Goal: Task Accomplishment & Management: Manage account settings

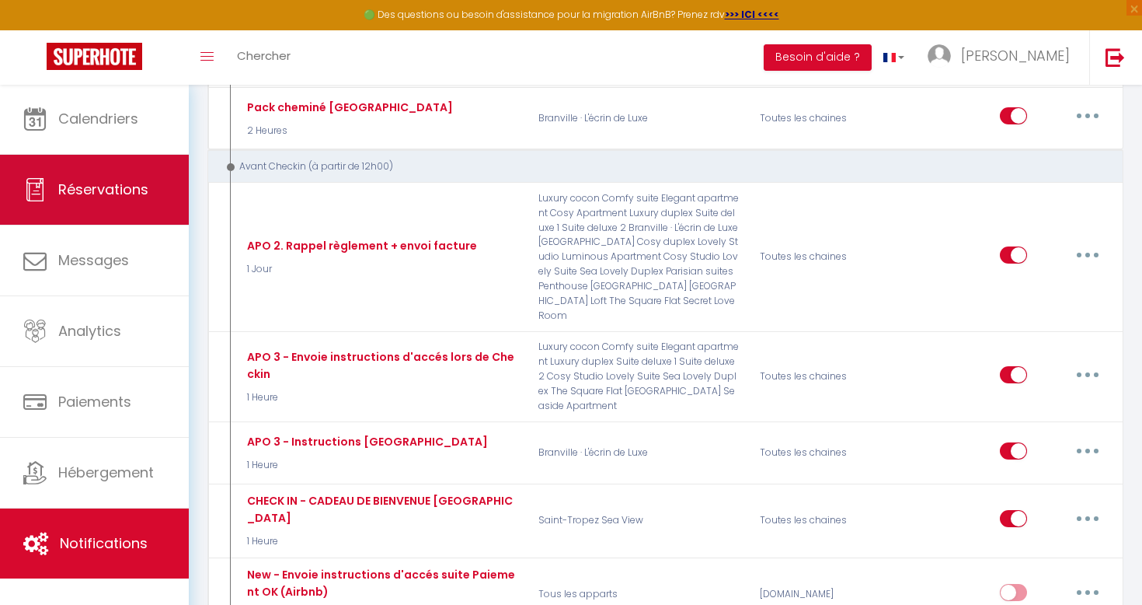
click at [88, 224] on link "Réservations" at bounding box center [94, 190] width 189 height 70
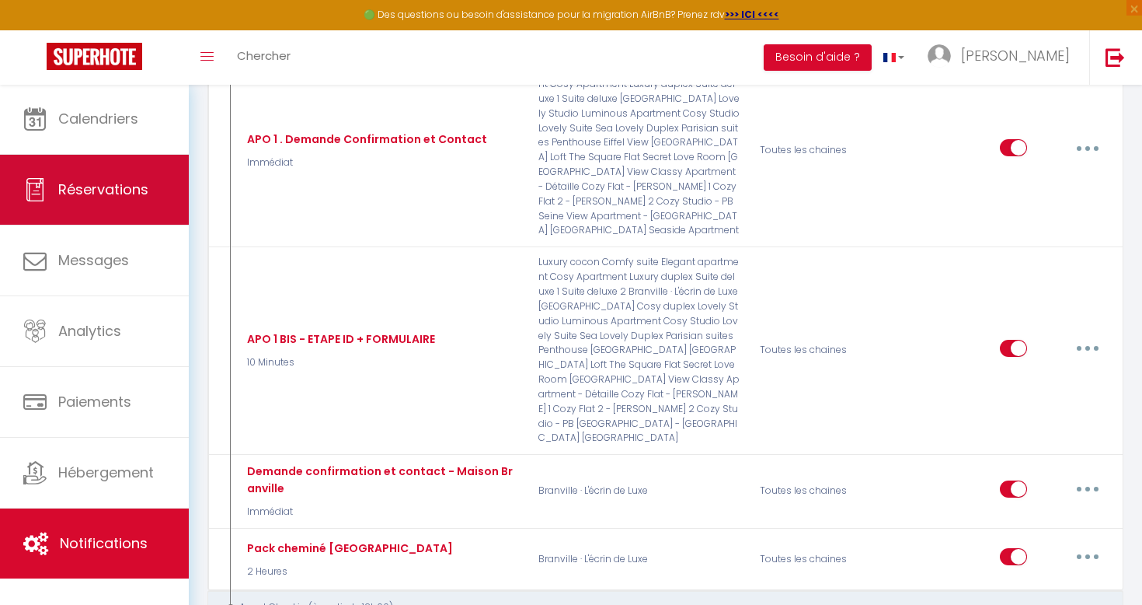
select select "not_cancelled"
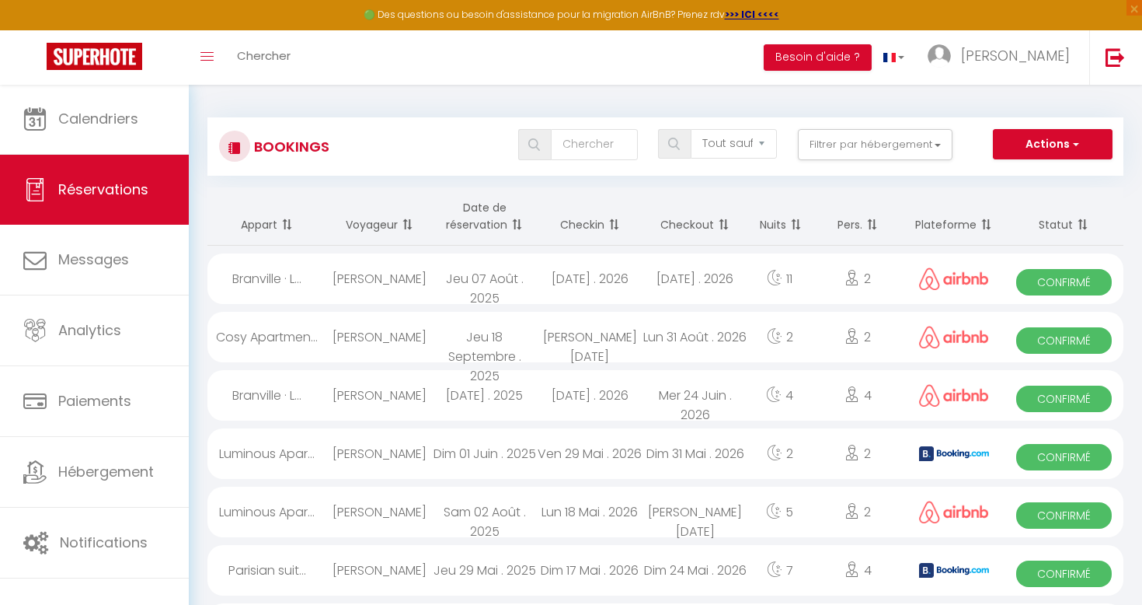
scroll to position [0, 0]
click at [616, 145] on input "text" at bounding box center [594, 144] width 86 height 31
type input "[PERSON_NAME]"
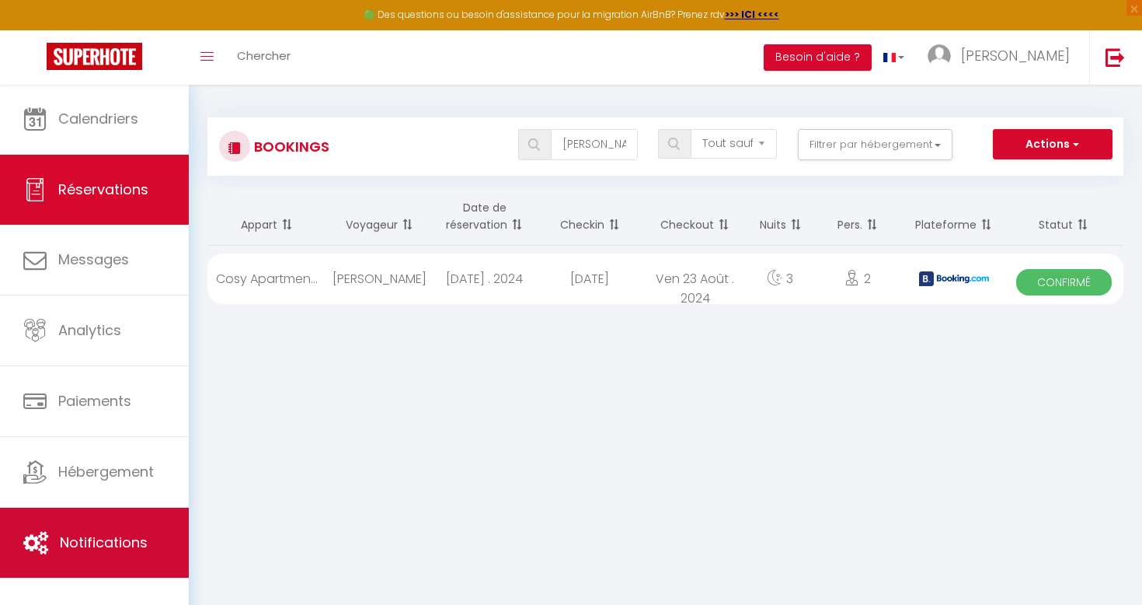
click at [86, 508] on link "Notifications" at bounding box center [94, 543] width 189 height 70
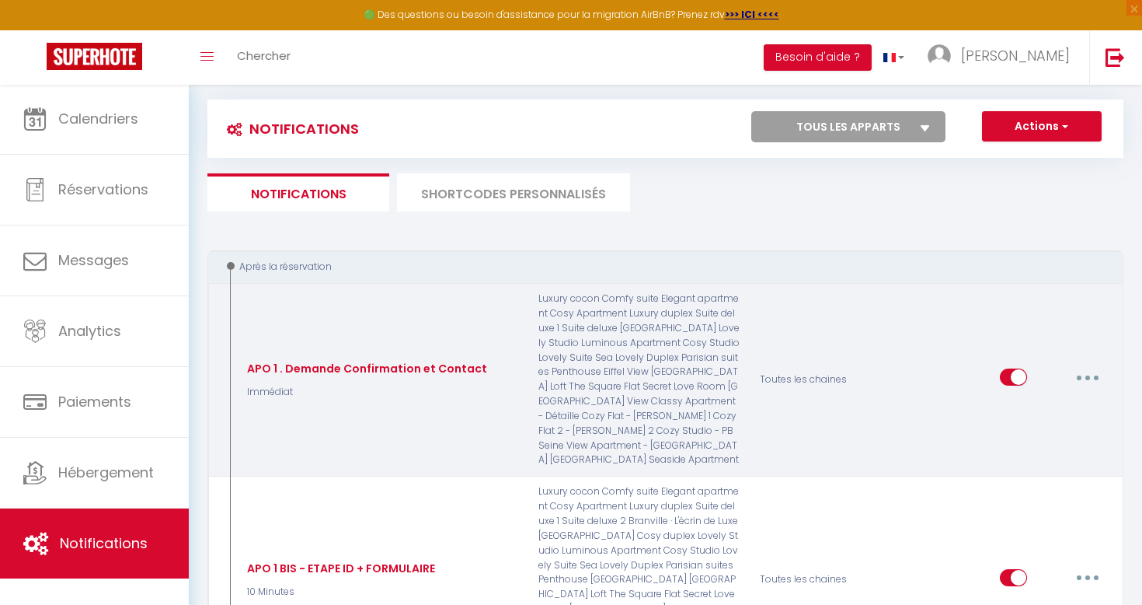
scroll to position [29, 0]
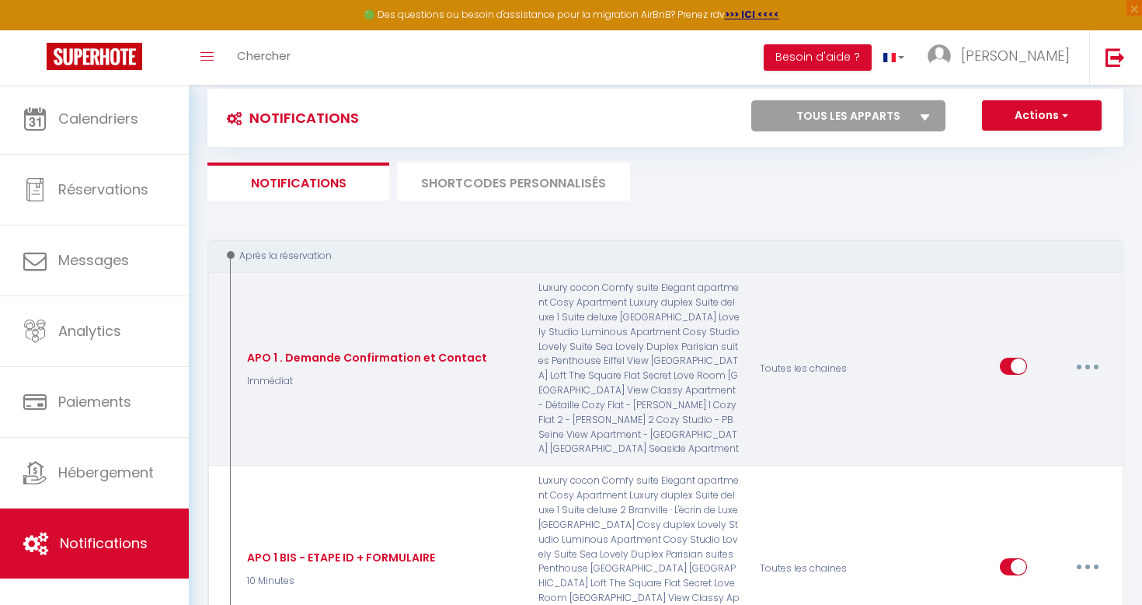
click at [1092, 360] on button "button" at bounding box center [1088, 366] width 44 height 25
click at [1035, 392] on link "Editer" at bounding box center [1047, 402] width 115 height 26
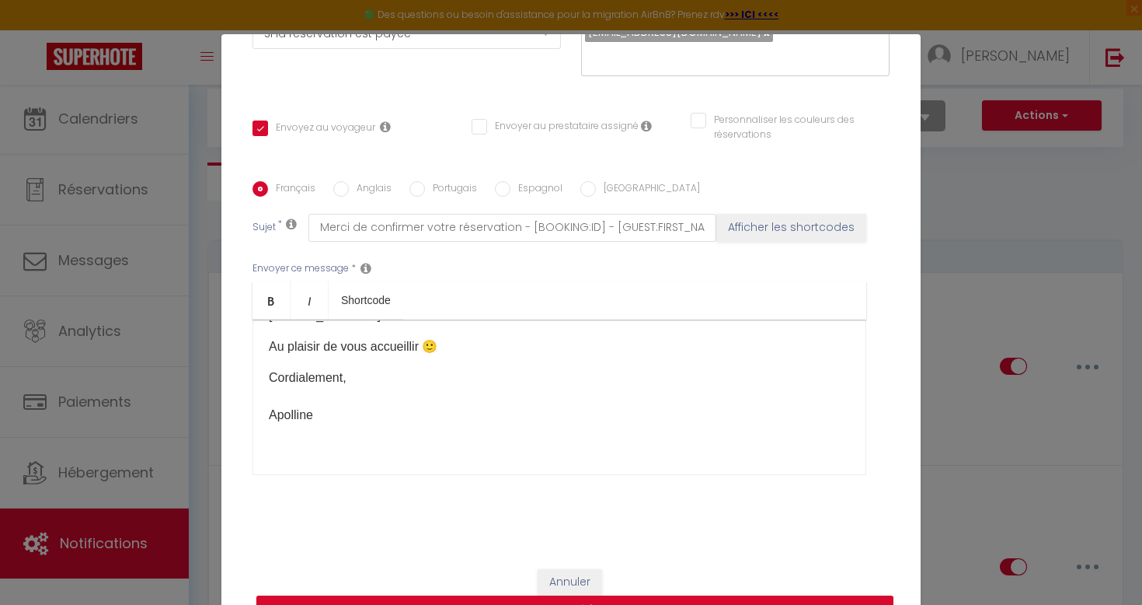
scroll to position [372, 0]
click at [292, 408] on p "Cordialement, Apolline" at bounding box center [559, 405] width 581 height 75
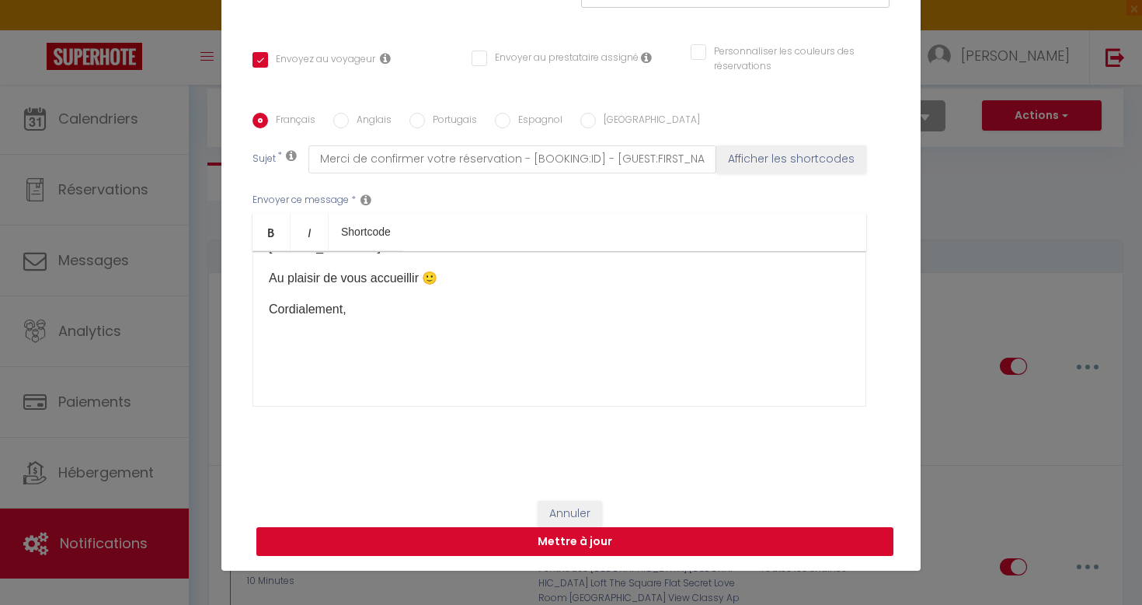
scroll to position [68, 0]
click at [325, 529] on button "Mettre à jour" at bounding box center [574, 542] width 637 height 30
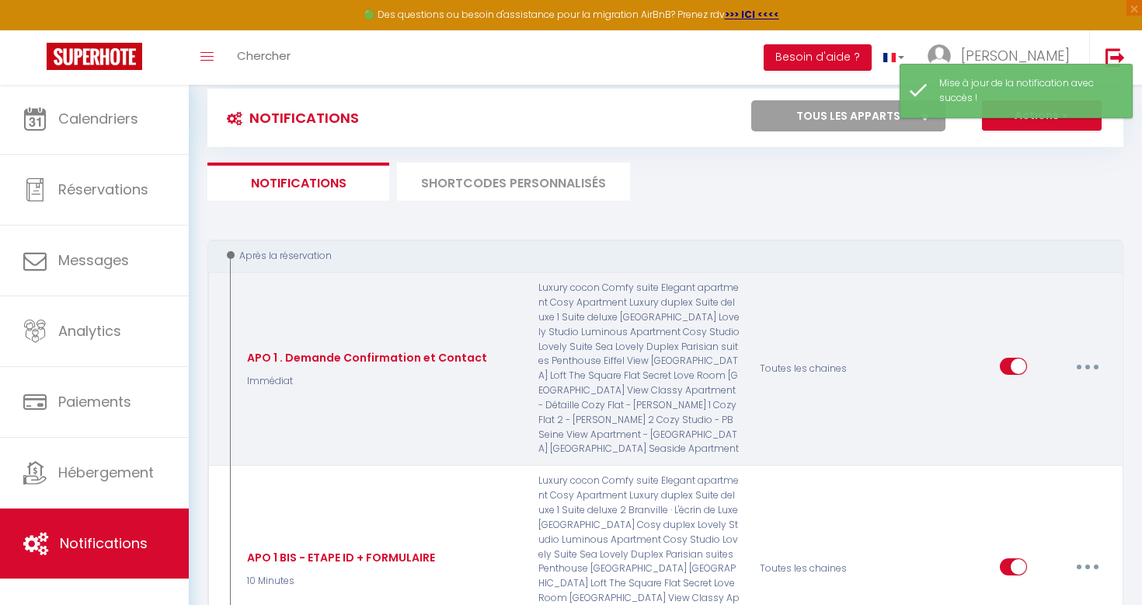
scroll to position [148, 0]
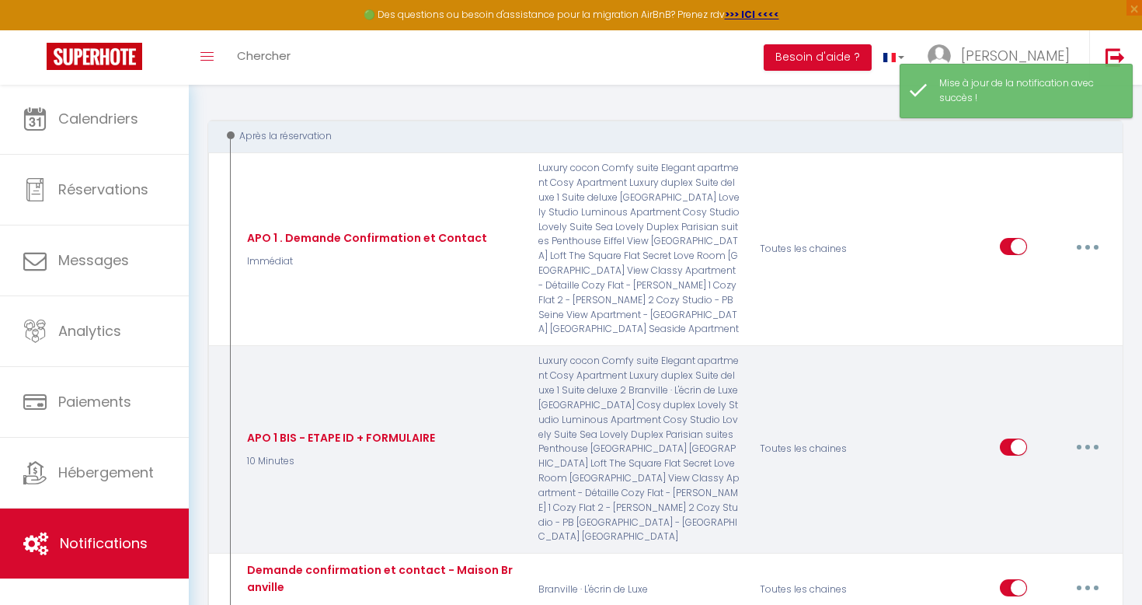
click at [1082, 434] on button "button" at bounding box center [1088, 446] width 44 height 25
click at [1028, 469] on link "Editer" at bounding box center [1047, 482] width 115 height 26
type input "APO 1 BIS - ETAPE ID + FORMULAIRE"
select select "10 Minutes"
select select "if_booking_is_paid"
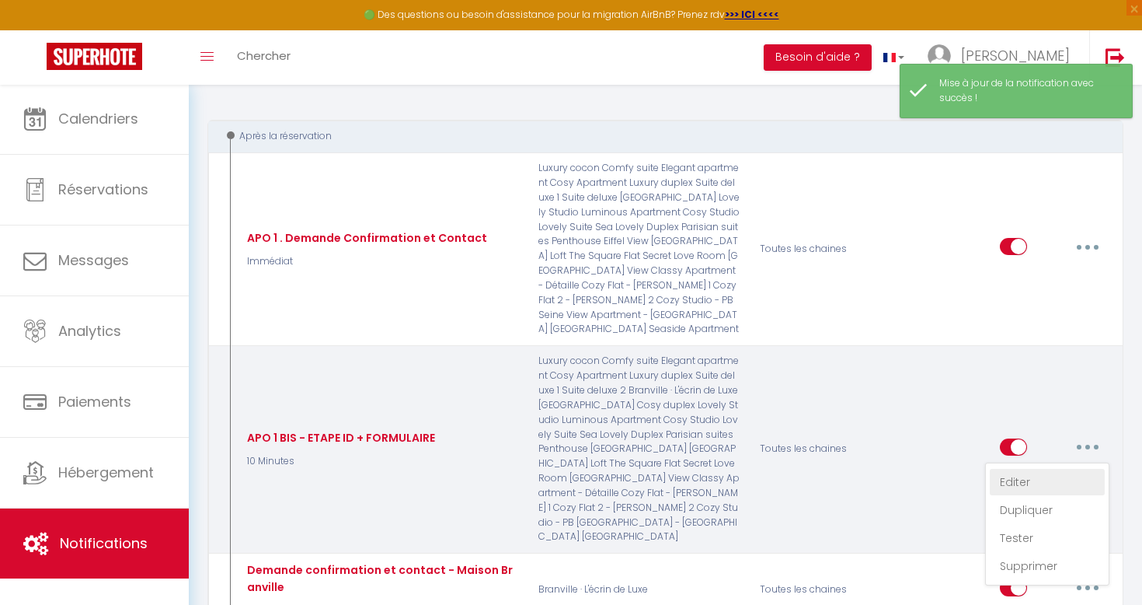
checkbox input "true"
checkbox input "false"
radio input "true"
type input "Etapes impératives suite à votre réservation de la location de [RENTAL:NAME]"
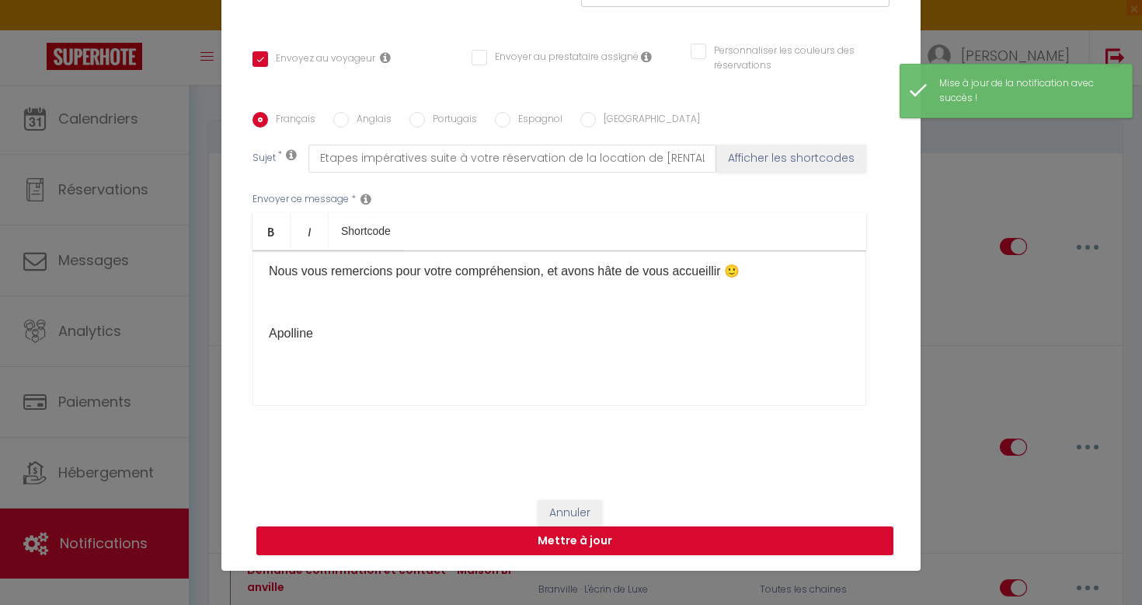
scroll to position [283, 0]
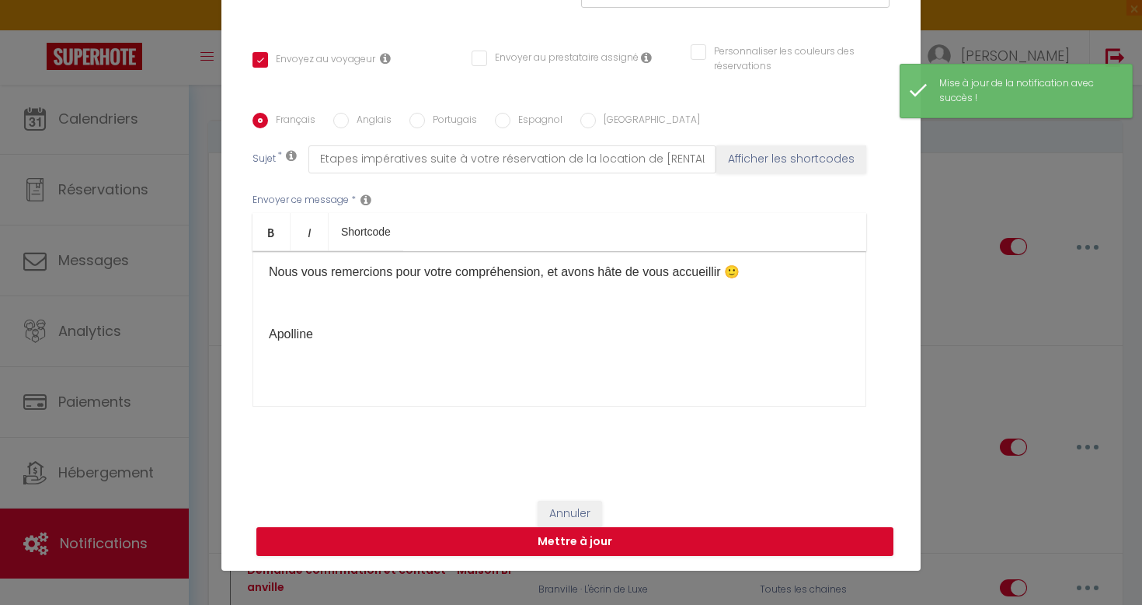
click at [277, 335] on p "Apolline" at bounding box center [559, 334] width 581 height 19
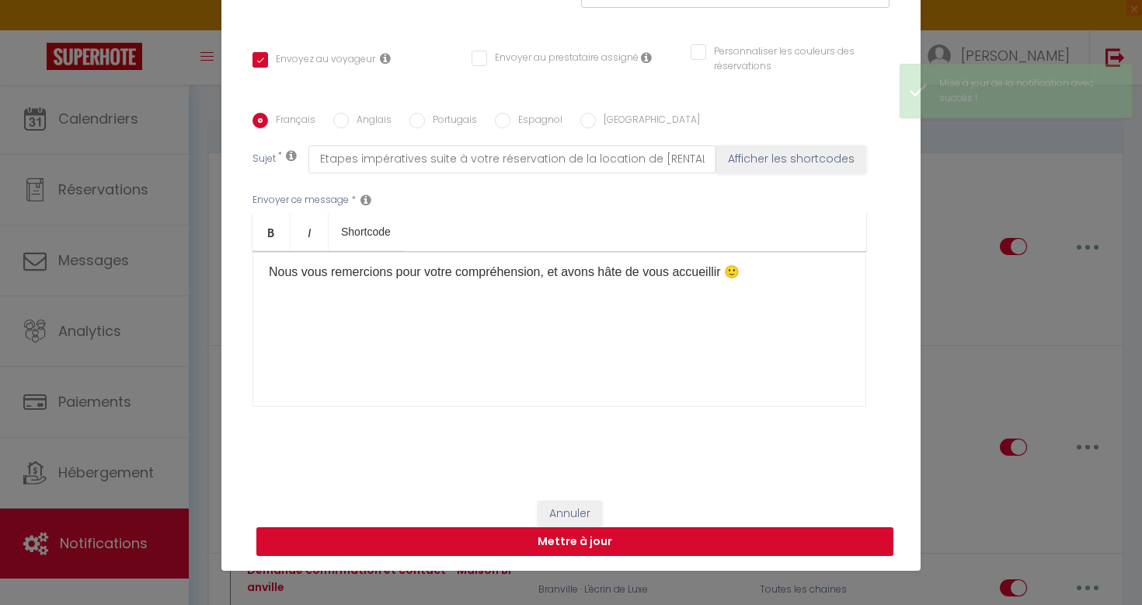
click at [324, 537] on button "Mettre à jour" at bounding box center [574, 542] width 637 height 30
checkbox input "true"
checkbox input "false"
select select
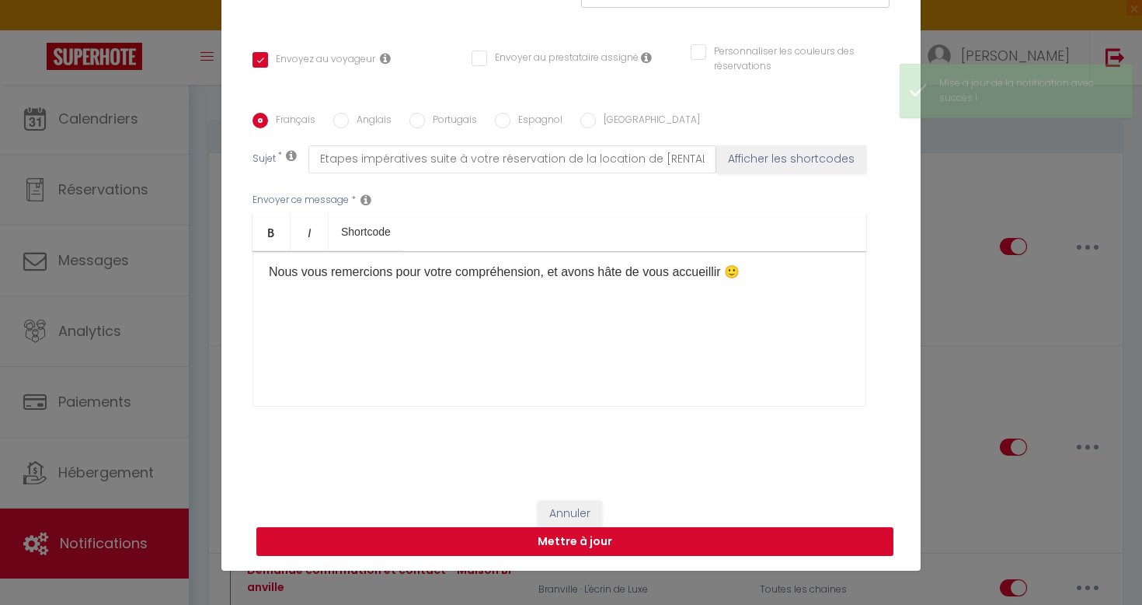
select select
checkbox input "false"
radio input "false"
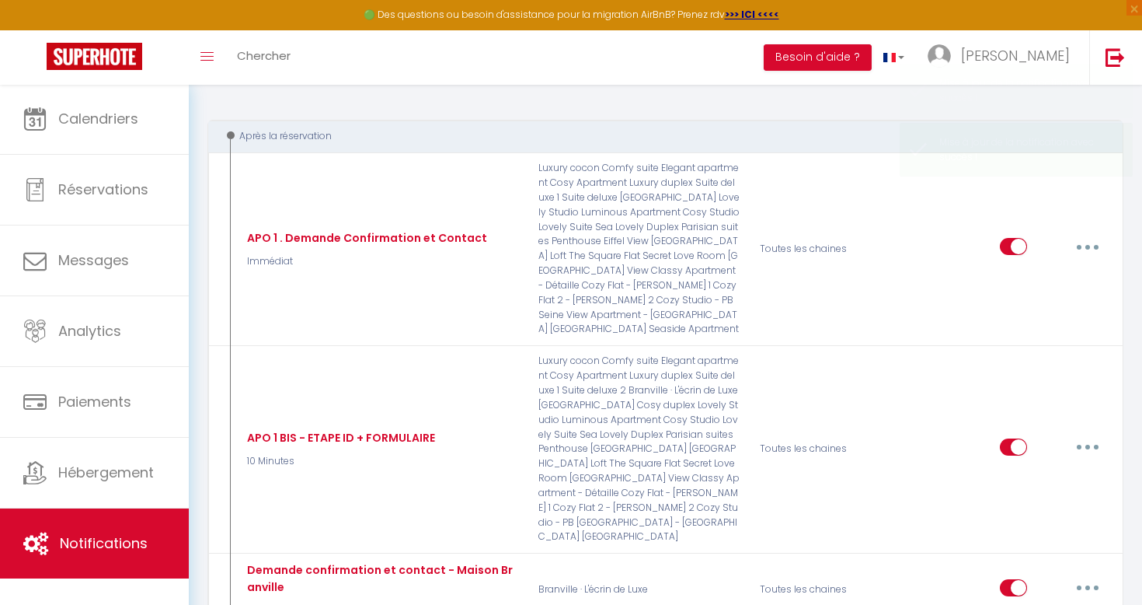
scroll to position [0, 0]
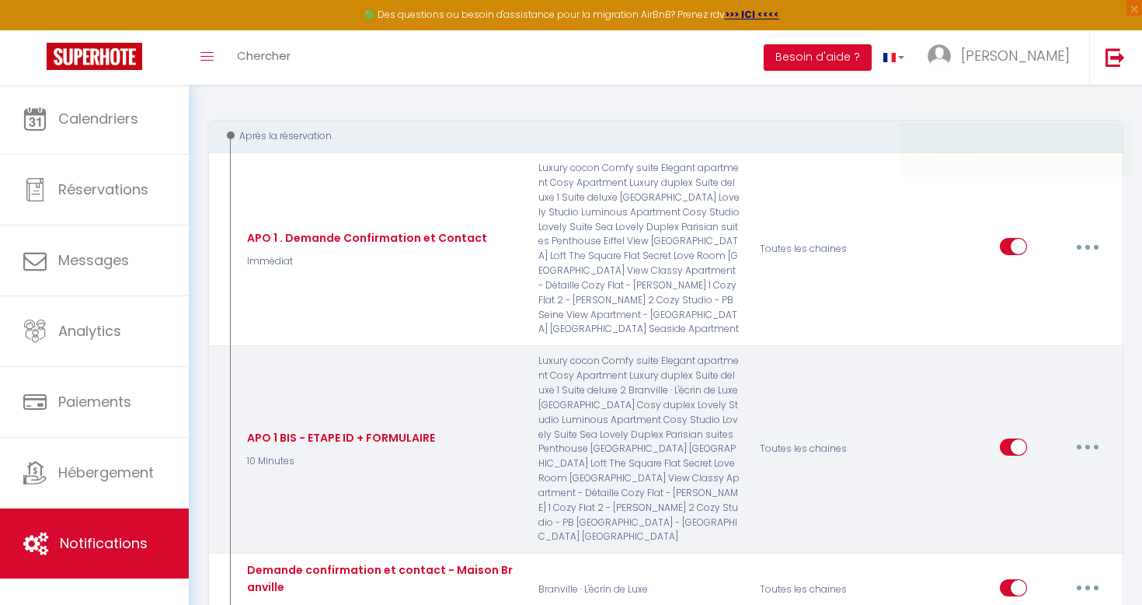
select select
checkbox input "false"
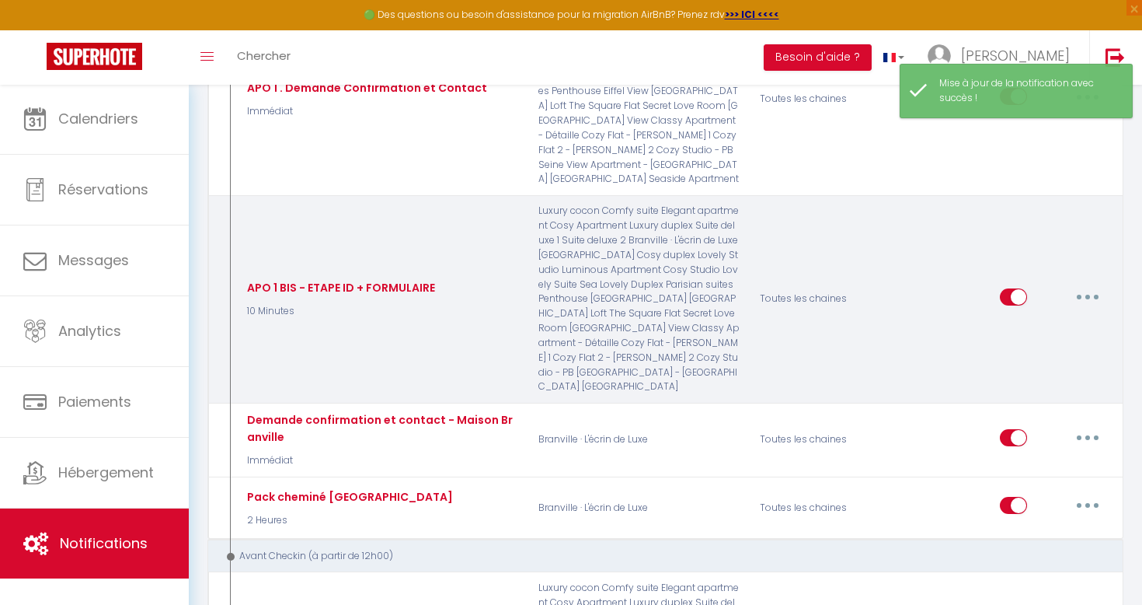
scroll to position [388, 0]
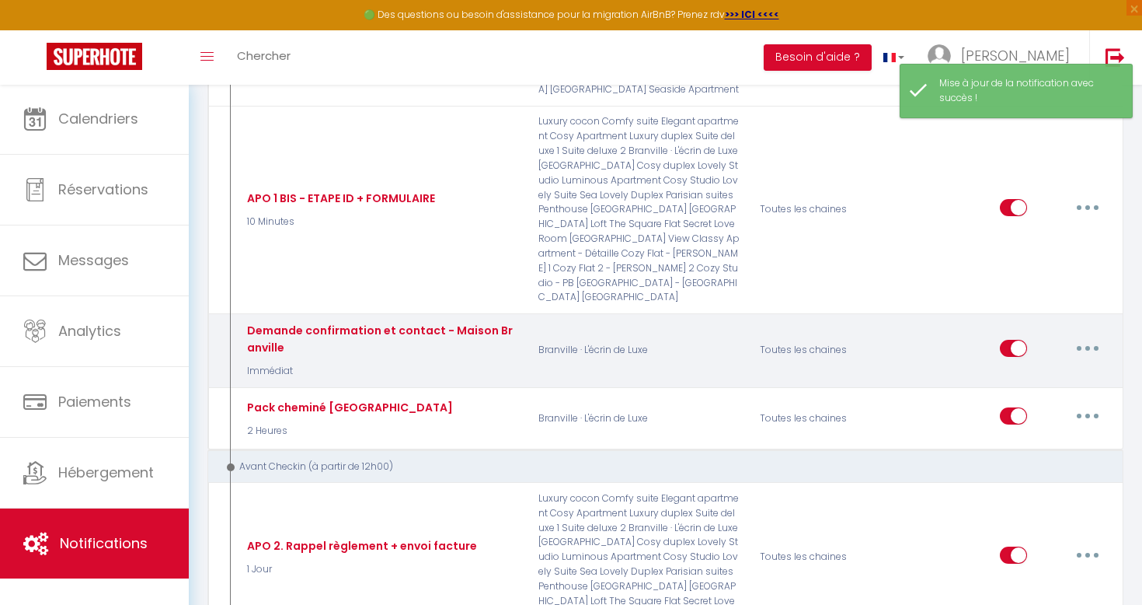
click at [1095, 336] on button "button" at bounding box center [1088, 348] width 44 height 25
click at [1026, 370] on link "Editer" at bounding box center [1047, 383] width 115 height 26
type input "Demande confirmation et contact - Maison Branville"
select select "Immédiat"
select select "if_booking_is_paid"
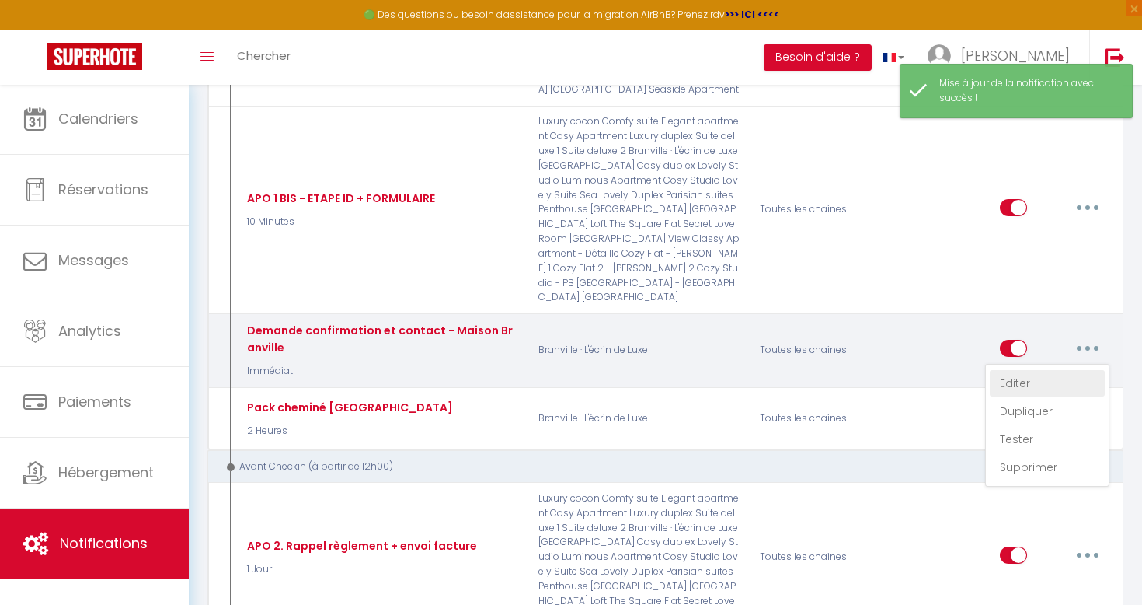
checkbox input "false"
radio input "true"
type input "Merci de confirmer votre réservation - [BOOKING:ID] - [GUEST:FIRST_NAME] [GUEST…"
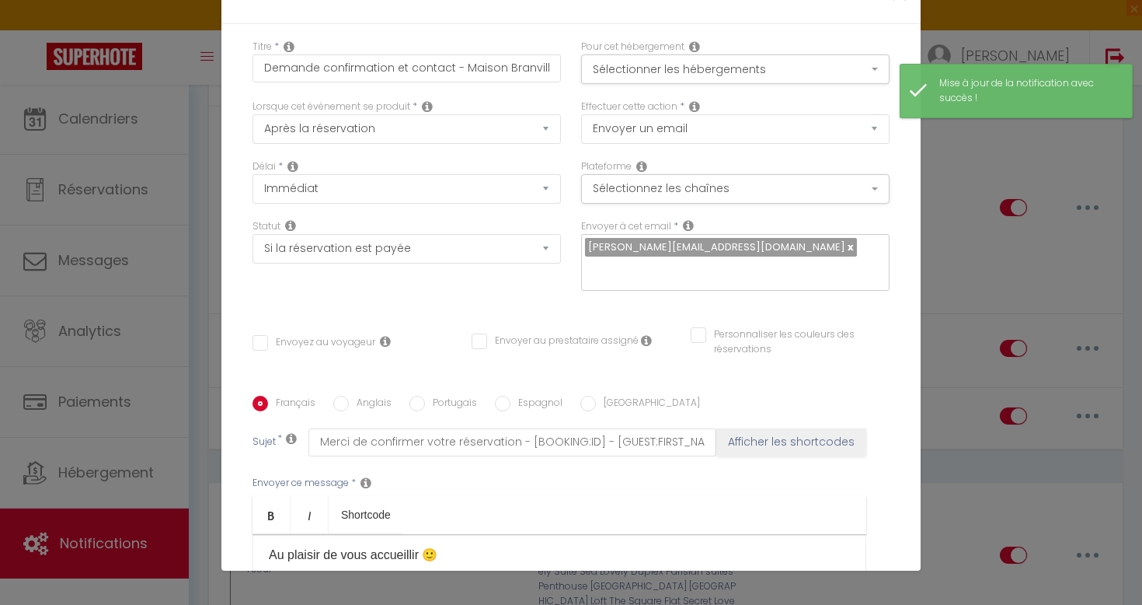
scroll to position [359, 0]
click at [294, 534] on div "Bonjour [GUEST:FIRST_NAME], Merci d’avoir réservé notre maison. Nous nous faiso…" at bounding box center [560, 611] width 614 height 155
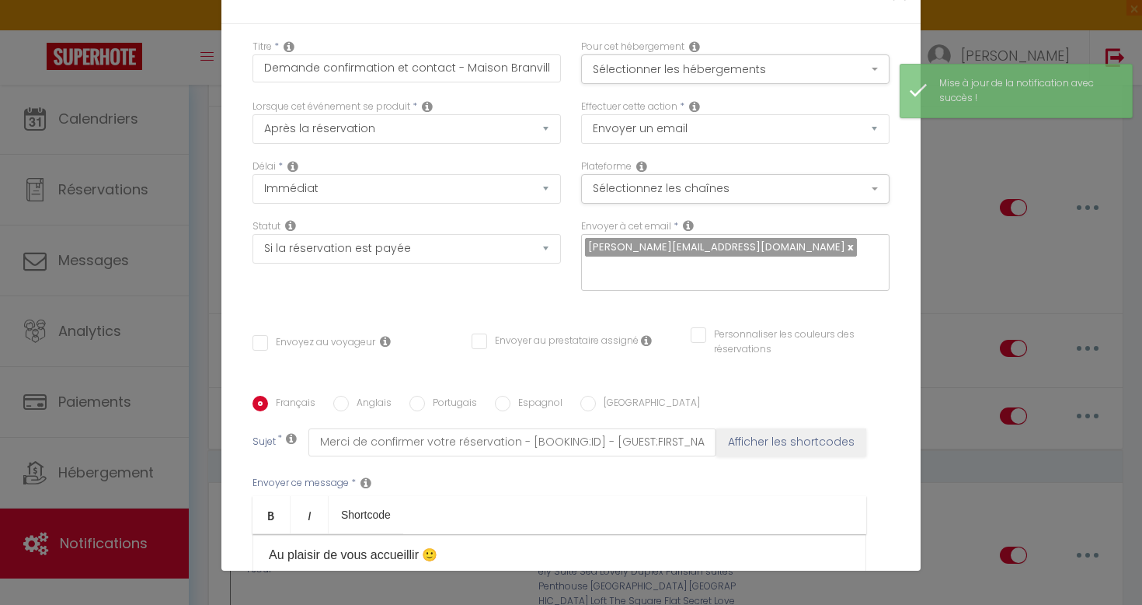
click at [291, 604] on p "Apolline" at bounding box center [559, 617] width 581 height 19
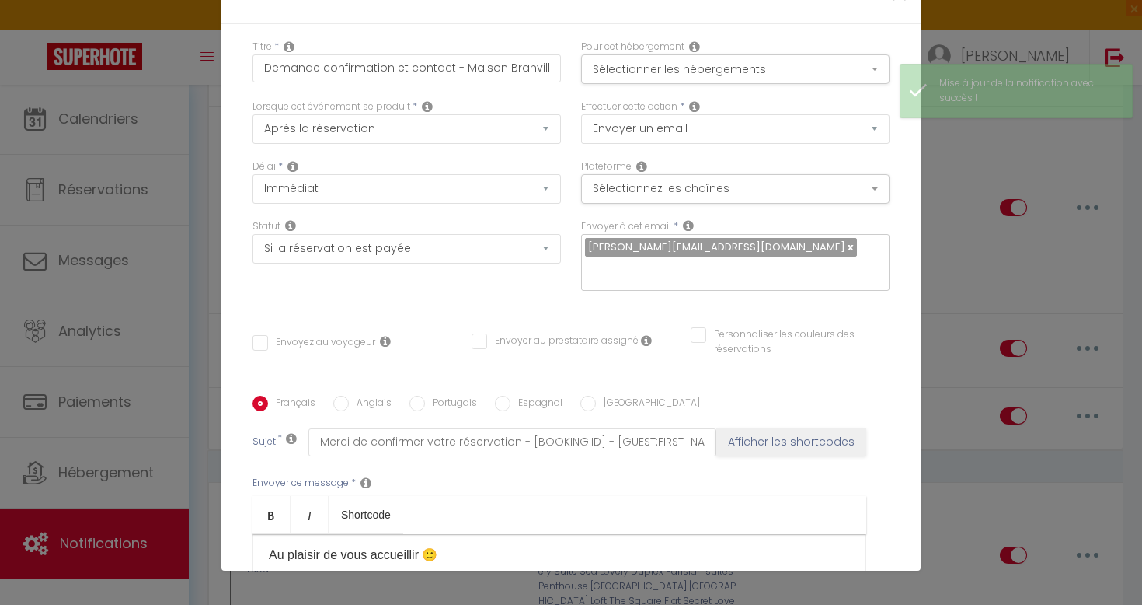
click at [291, 604] on p "Apolline" at bounding box center [559, 617] width 581 height 19
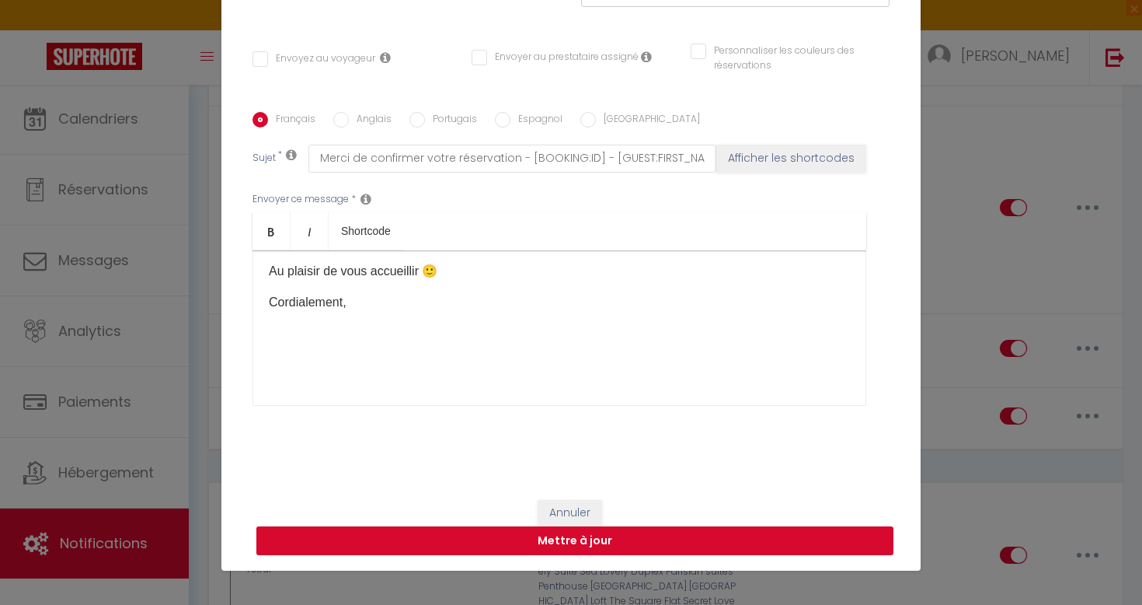
scroll to position [283, 0]
click at [323, 538] on button "Mettre à jour" at bounding box center [574, 542] width 637 height 30
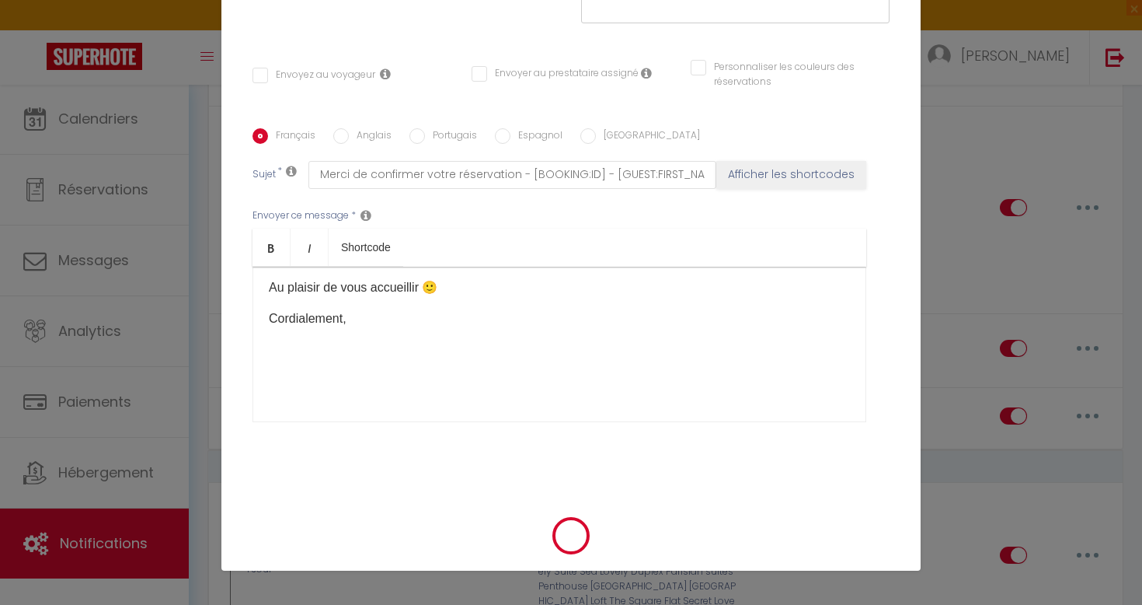
checkbox input "false"
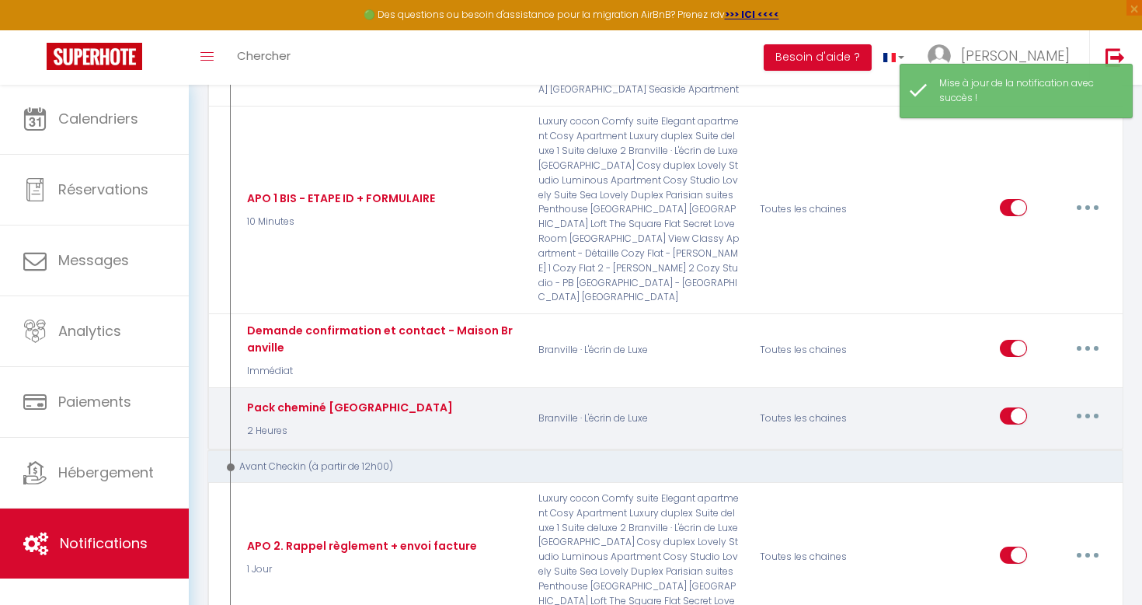
click at [1071, 403] on button "button" at bounding box center [1088, 415] width 44 height 25
click at [1035, 438] on link "Editer" at bounding box center [1047, 451] width 115 height 26
type input "Pack cheminé [GEOGRAPHIC_DATA]"
select select "2 Heures"
select select "if_booking_is_paid"
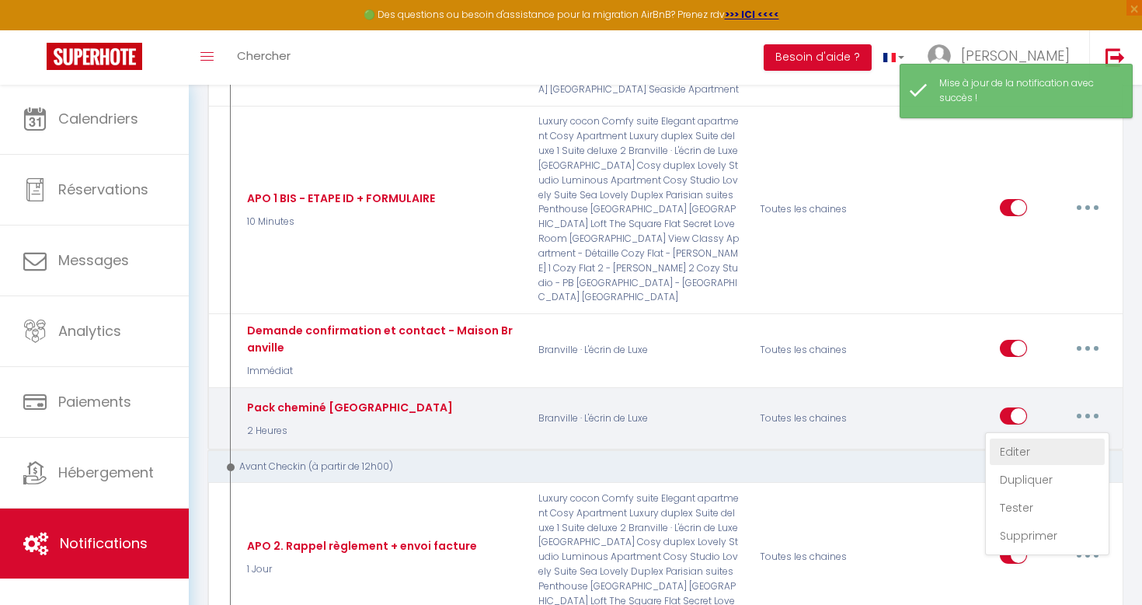
checkbox input "true"
checkbox input "false"
radio input "true"
type input "Pack cheminée"
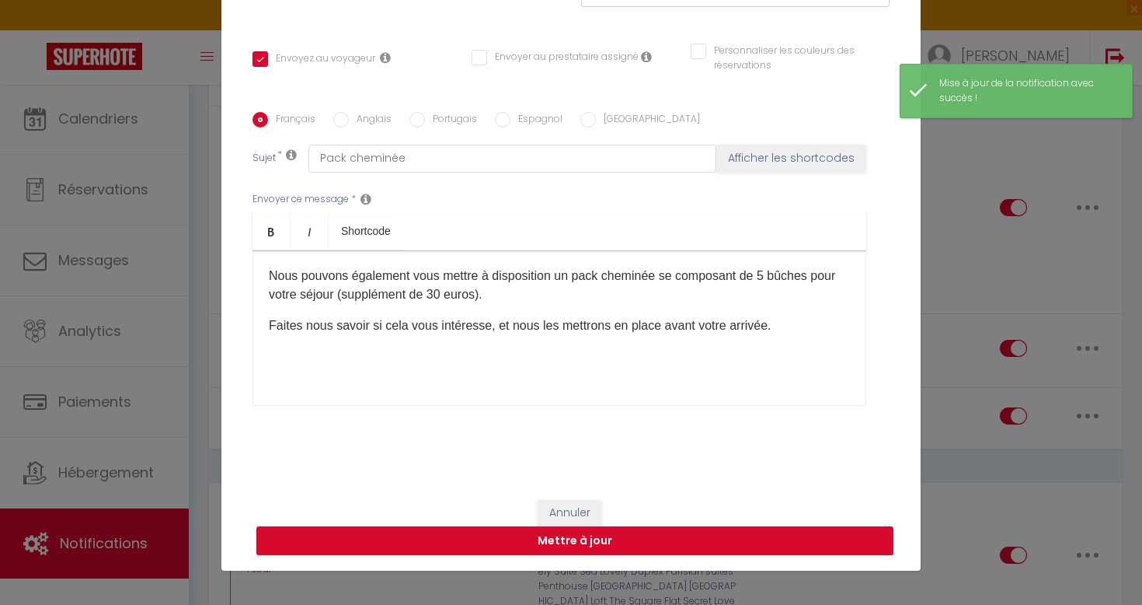
scroll to position [283, 0]
click at [682, 535] on button "Mettre à jour" at bounding box center [574, 542] width 637 height 30
checkbox input "true"
checkbox input "false"
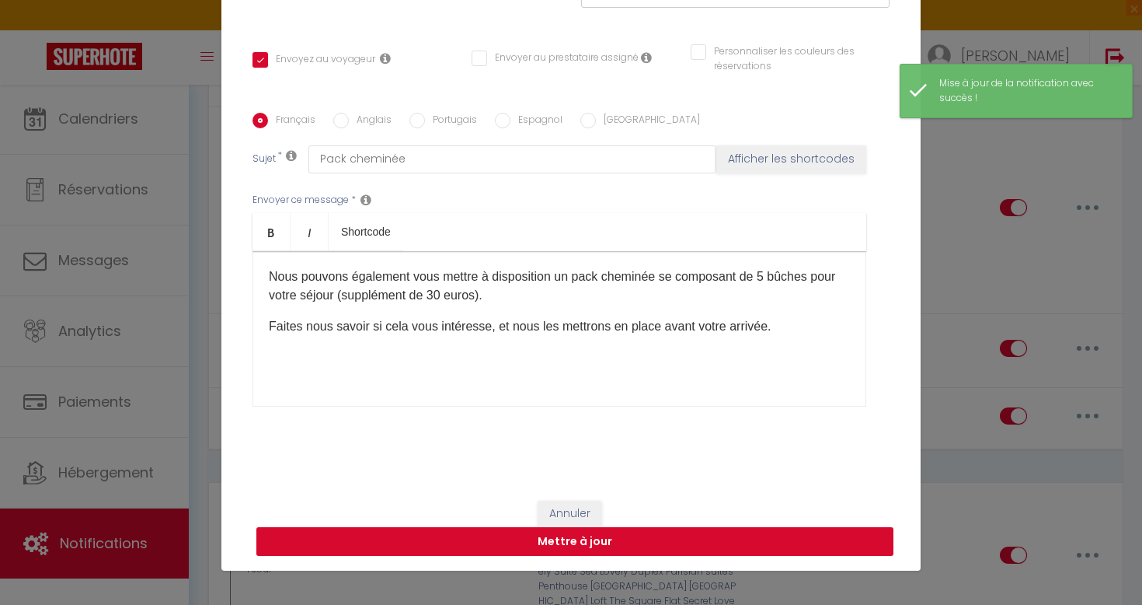
select select
checkbox input "false"
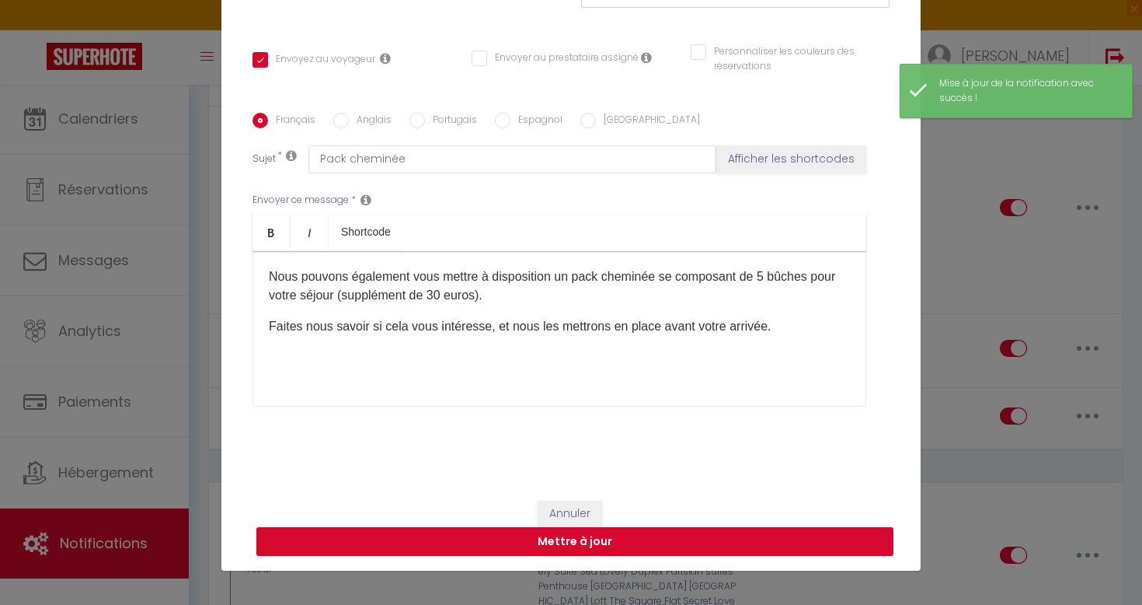
radio input "false"
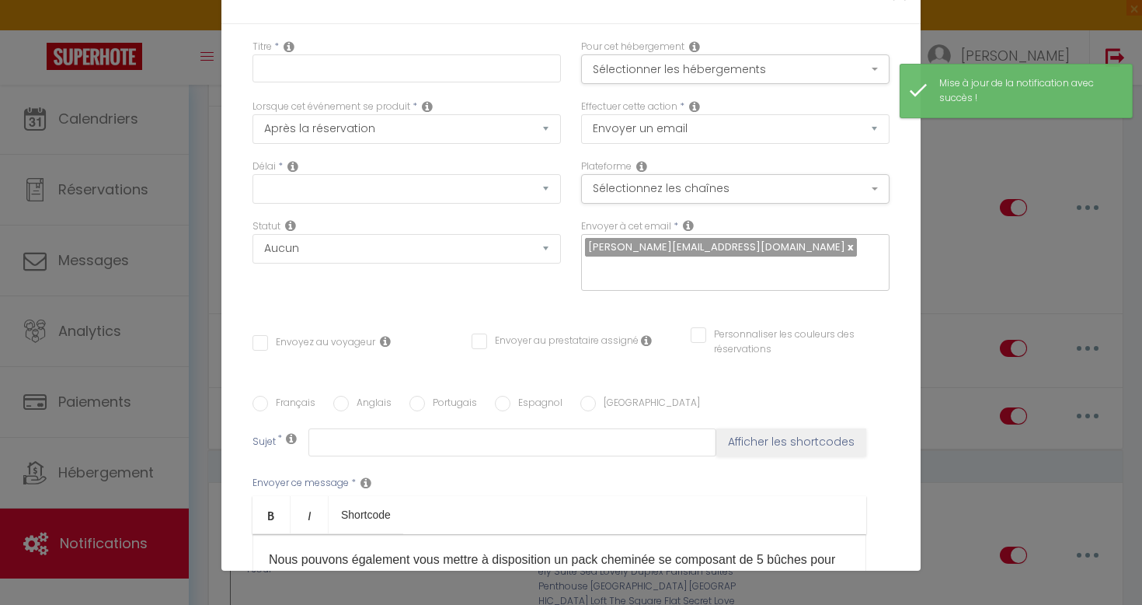
select select
checkbox input "false"
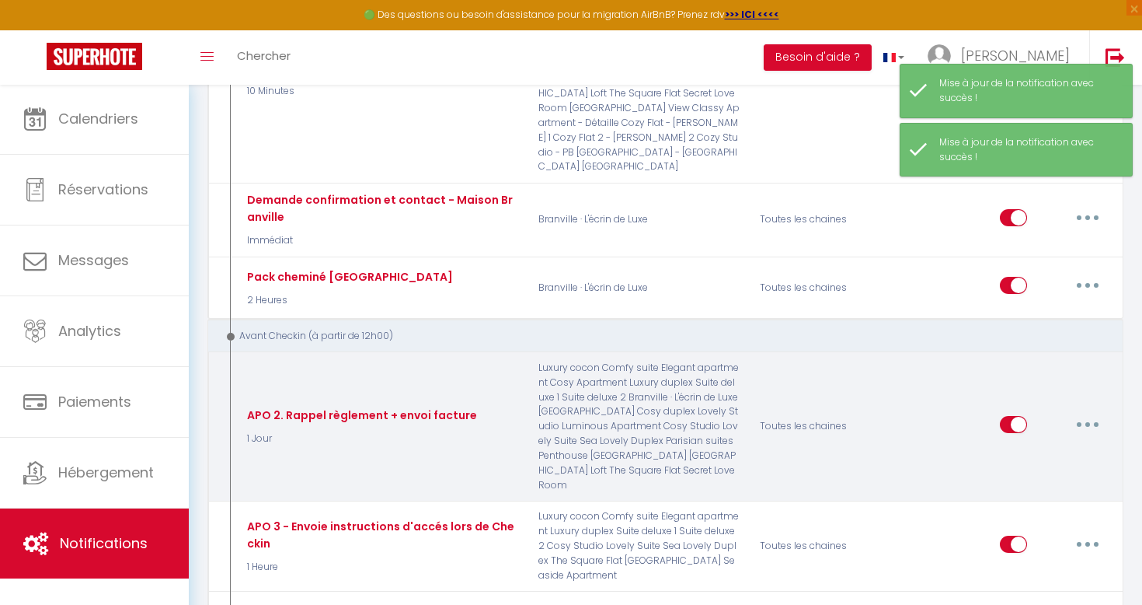
scroll to position [683, 0]
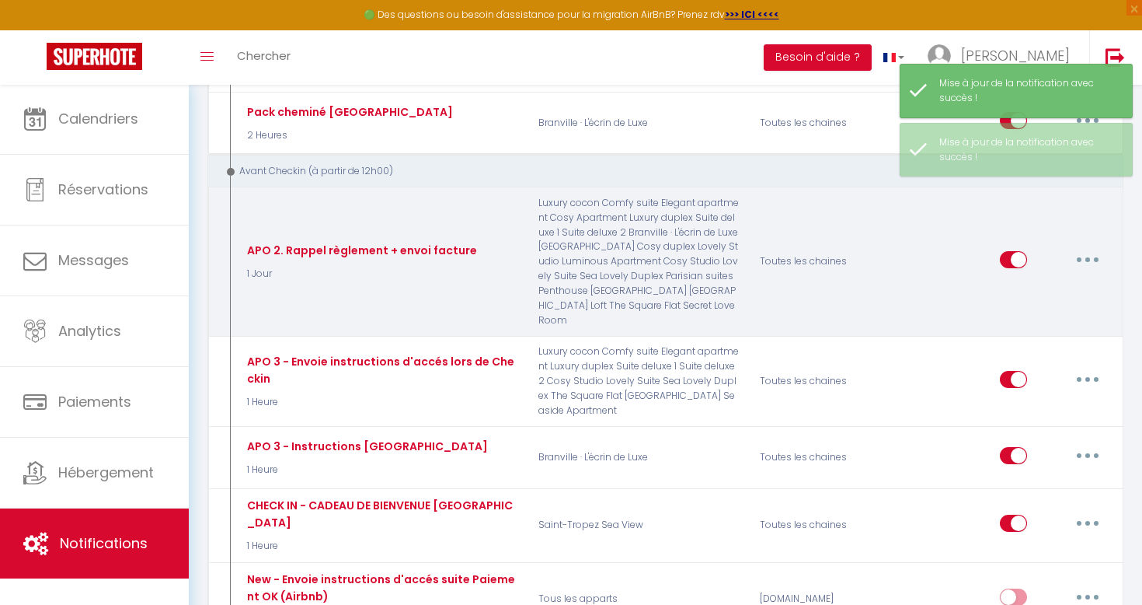
click at [1084, 247] on button "button" at bounding box center [1088, 259] width 44 height 25
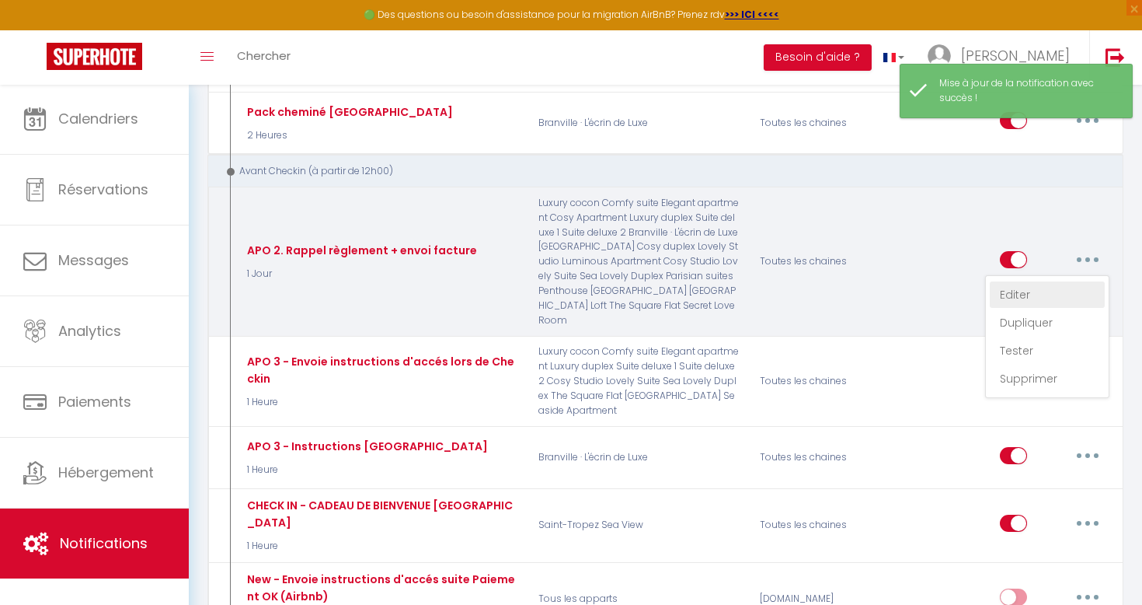
click at [1032, 281] on link "Editer" at bounding box center [1047, 294] width 115 height 26
type input "APO 2. Rappel règlement + envoi facture"
select select "1 Jour"
select select "if_booking_is_paid"
checkbox input "false"
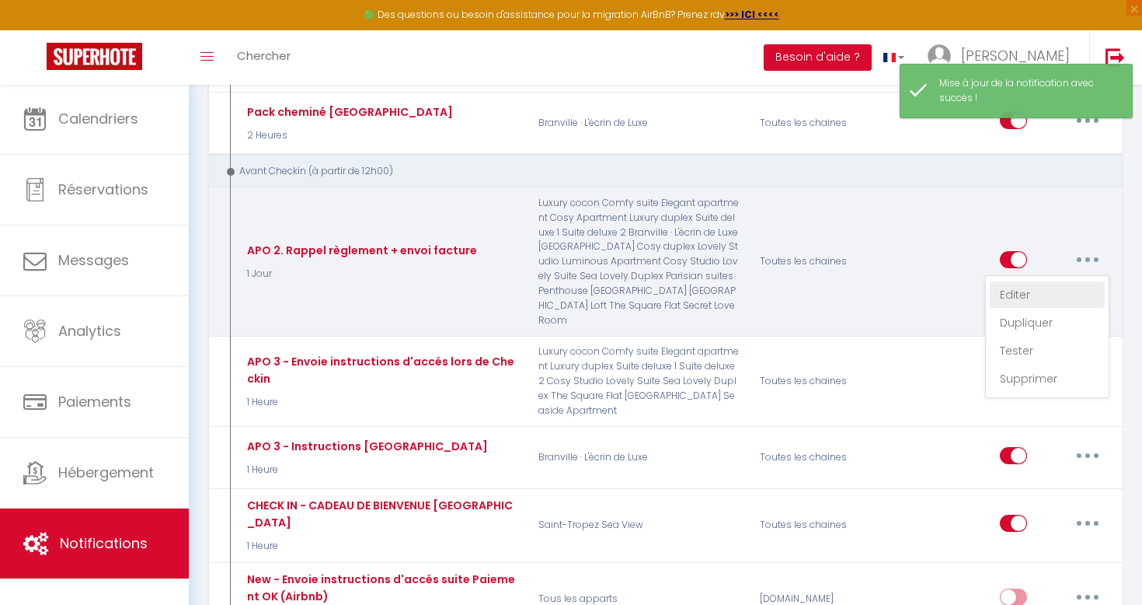
checkbox input "false"
radio input "true"
type input "Règles de l'appartement à respecter + envoi facture"
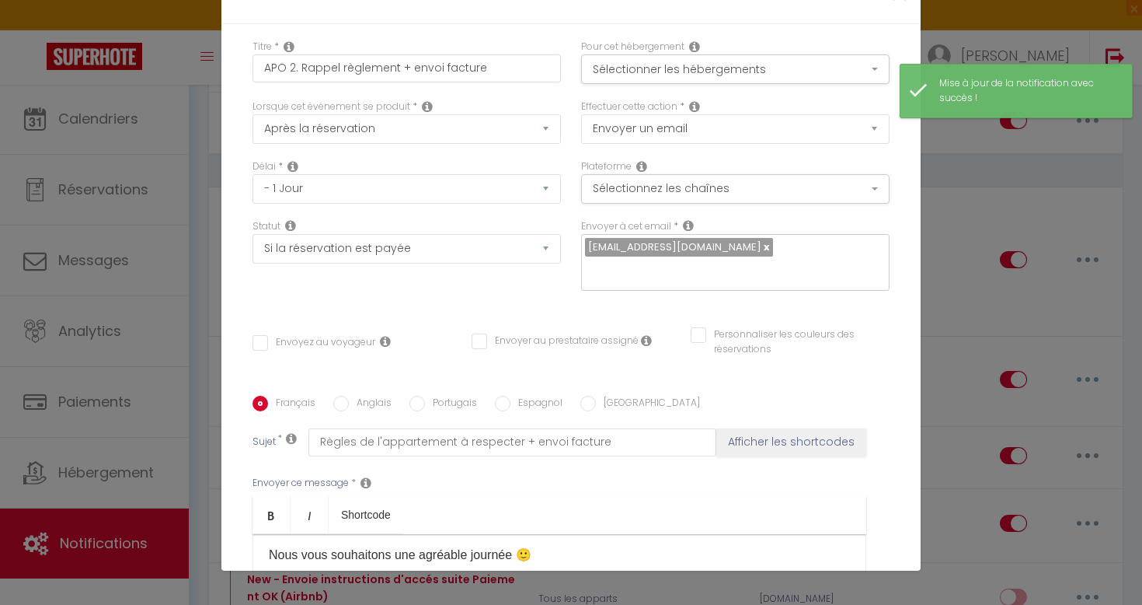
scroll to position [434, 0]
click at [298, 604] on p "Apolline" at bounding box center [559, 617] width 581 height 19
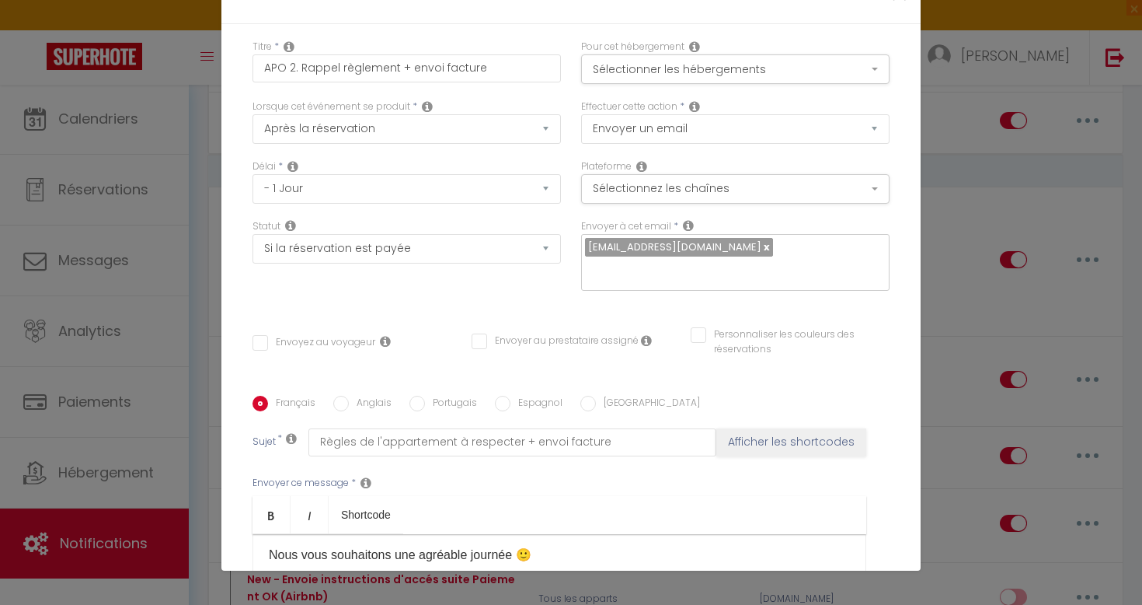
scroll to position [403, 0]
checkbox input "false"
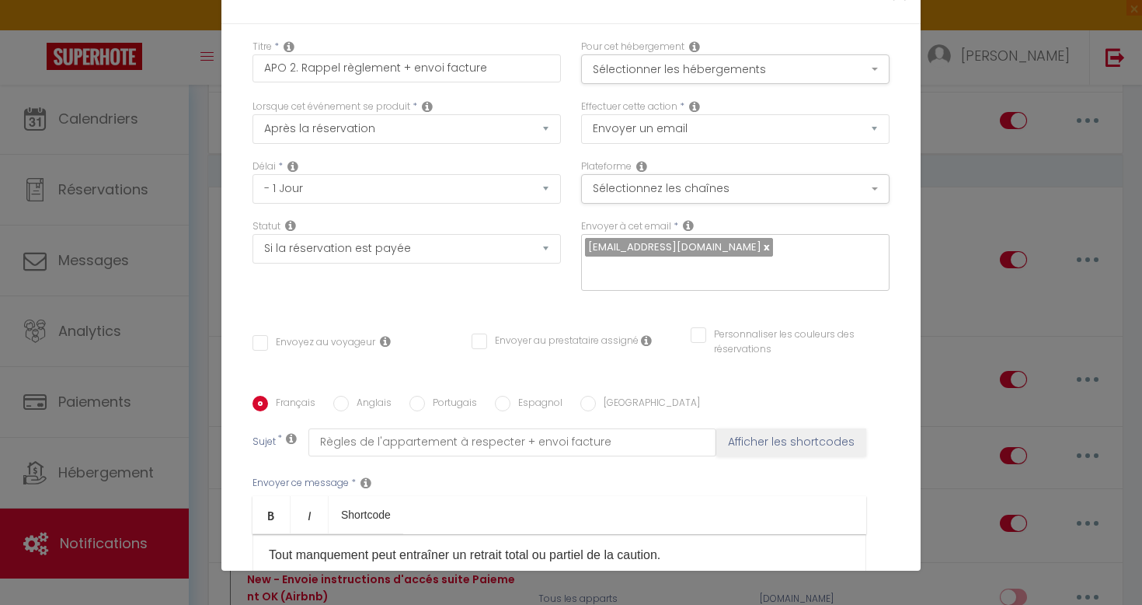
select select "1"
select select
checkbox input "false"
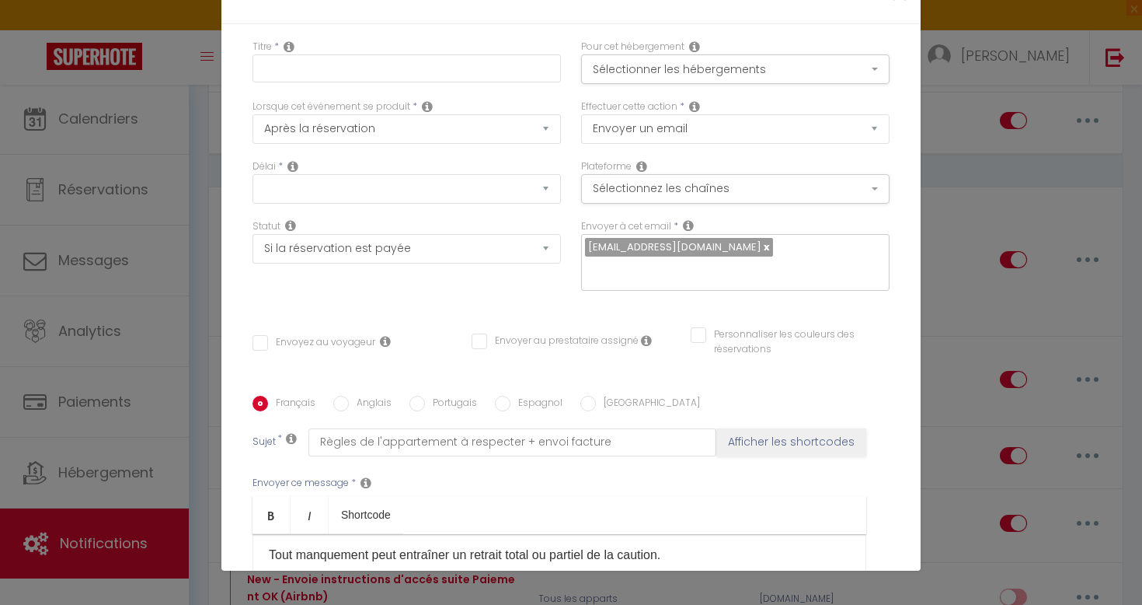
checkbox input "false"
radio input "false"
select select
checkbox input "false"
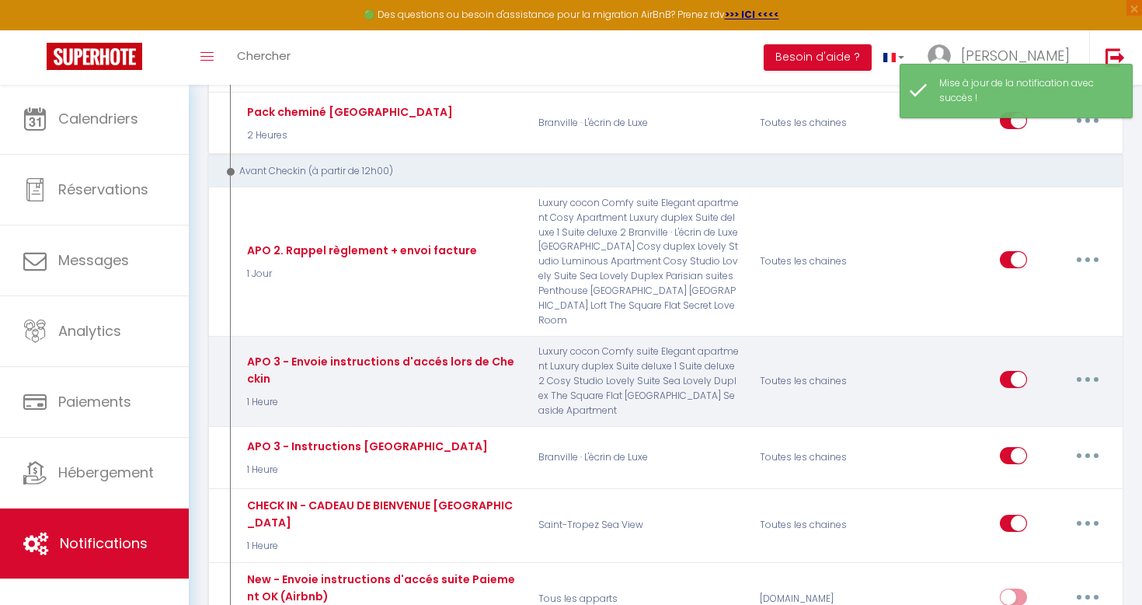
click at [1091, 367] on button "button" at bounding box center [1088, 379] width 44 height 25
click at [1036, 401] on link "Editer" at bounding box center [1047, 414] width 115 height 26
type input "APO 3 - Envoie instructions d'accés lors de Checkin"
select select "1 Heure"
select select "if_booking_is_paid"
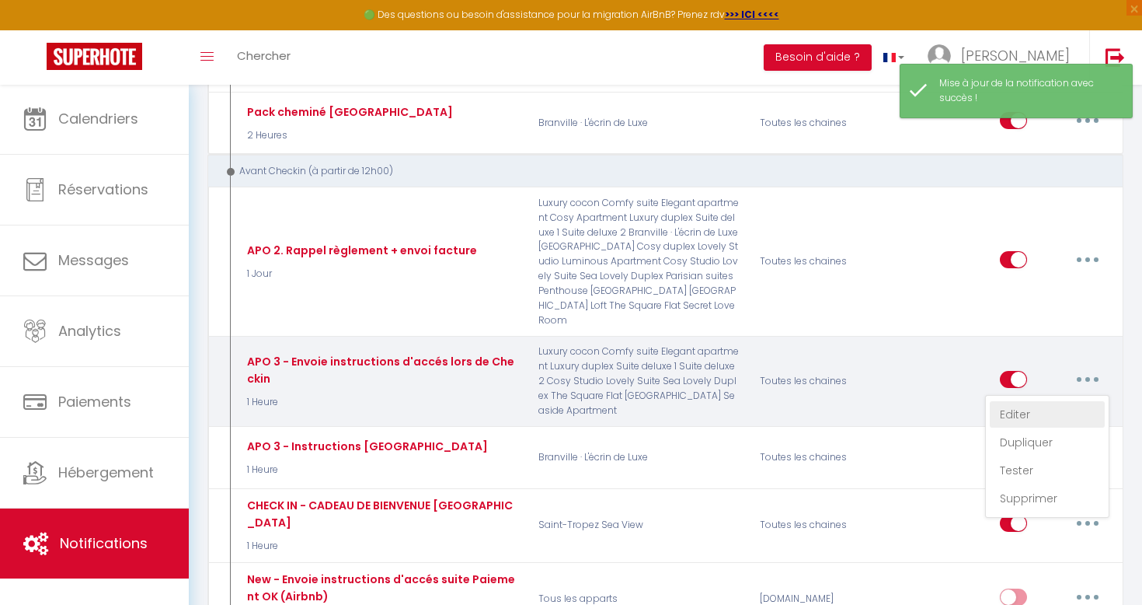
checkbox input "true"
checkbox input "false"
radio input "true"
type input "Envoie instructions d'accès - [RENTAL:NAME]"
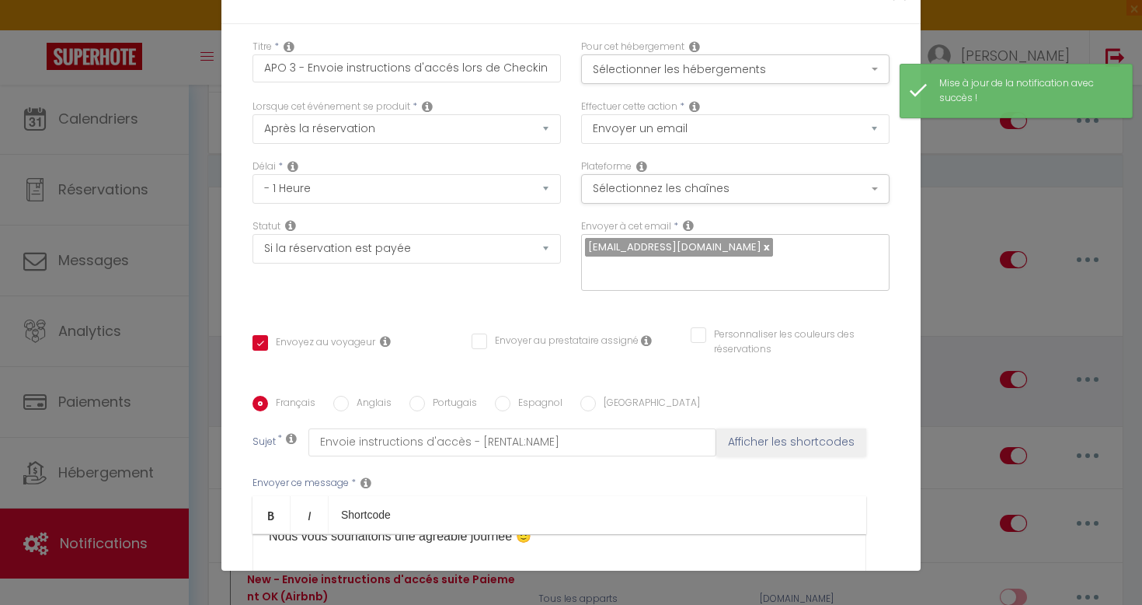
scroll to position [316, 0]
click at [263, 534] on div "[GUEST:FIRST_NAME]​, Nous avons hâte de vous accueillir ce [BOOKING:CHECKING]​ …" at bounding box center [560, 611] width 614 height 155
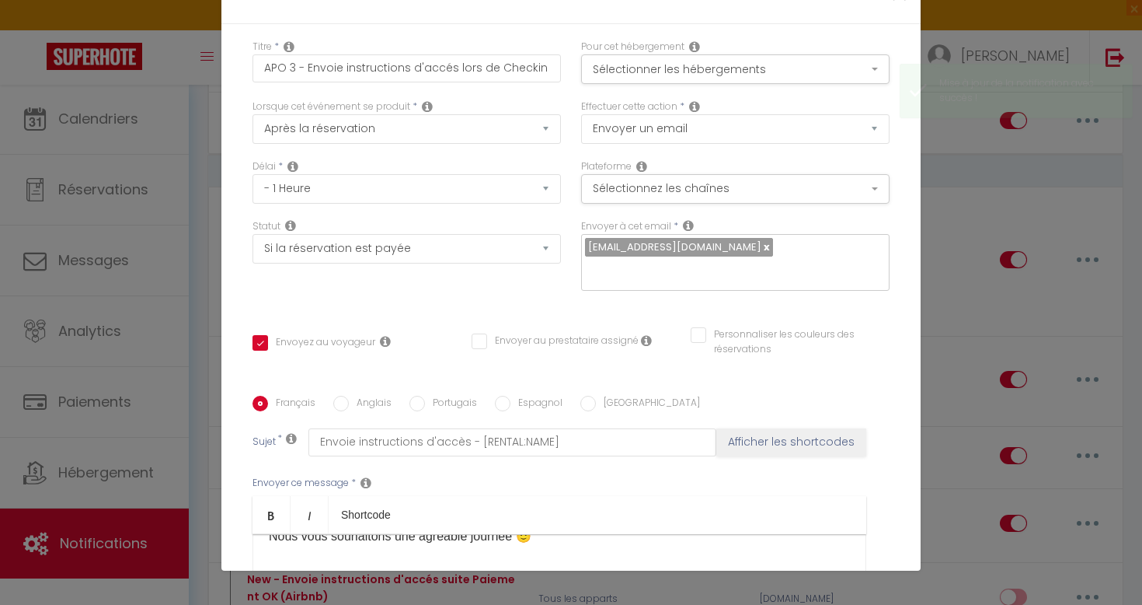
checkbox input "true"
checkbox input "false"
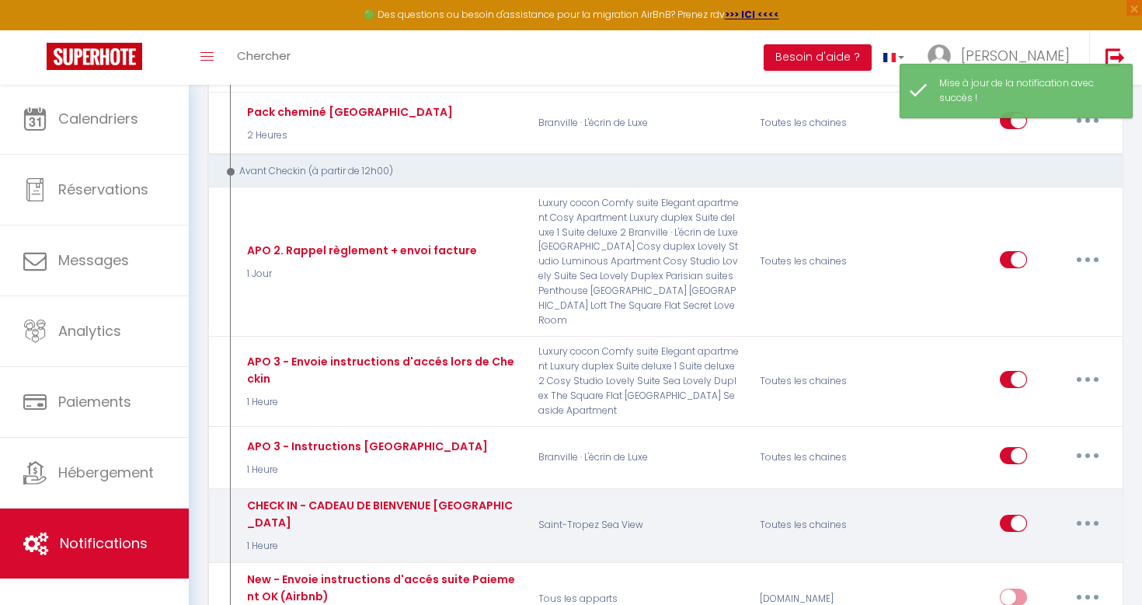
click at [1086, 521] on icon "button" at bounding box center [1088, 523] width 5 height 5
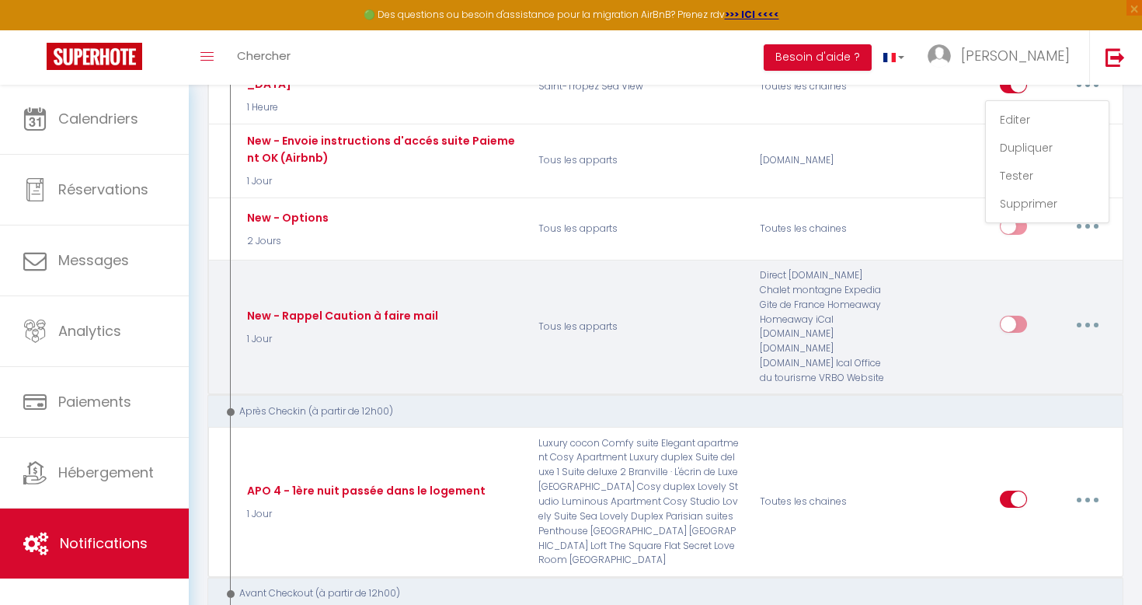
scroll to position [1123, 0]
